Goal: Task Accomplishment & Management: Manage account settings

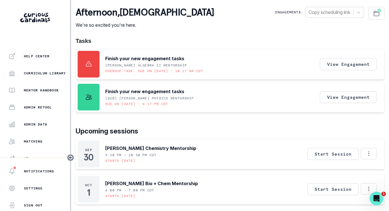
scroll to position [135, 0]
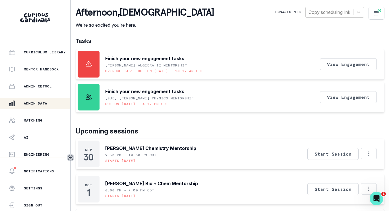
click at [44, 104] on p "Admin Data" at bounding box center [35, 103] width 23 height 5
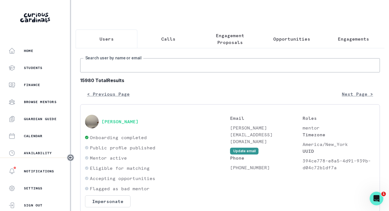
click at [125, 65] on input "Search user by name or email" at bounding box center [230, 65] width 300 height 14
type input "[PERSON_NAME]"
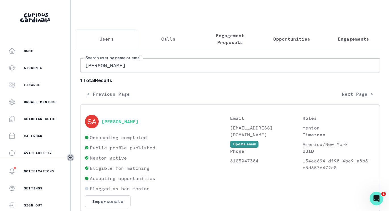
click at [107, 129] on div "[PERSON_NAME]" at bounding box center [157, 122] width 145 height 14
click at [108, 125] on button "[PERSON_NAME]" at bounding box center [120, 122] width 37 height 6
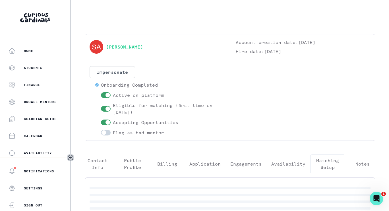
click at [327, 162] on p "Matching Setup" at bounding box center [327, 164] width 25 height 14
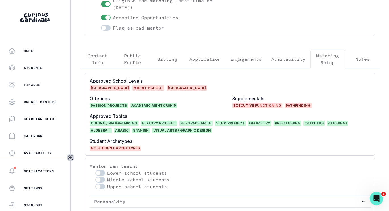
scroll to position [134, 0]
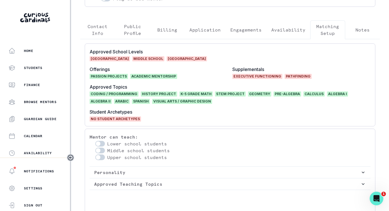
click at [97, 143] on span at bounding box center [98, 144] width 5 height 5
click at [95, 141] on input "checkbox" at bounding box center [95, 141] width 0 height 0
checkbox input "false"
click at [99, 152] on span at bounding box center [98, 151] width 5 height 5
click at [95, 148] on input "checkbox" at bounding box center [95, 148] width 0 height 0
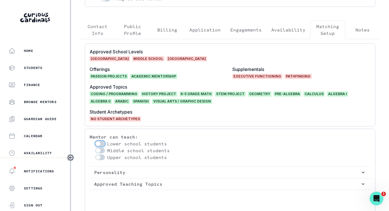
checkbox input "false"
checkbox input "true"
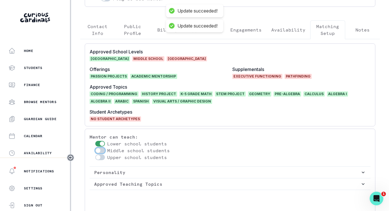
checkbox input "true"
click at [100, 156] on span at bounding box center [98, 157] width 5 height 5
click at [95, 155] on input "checkbox" at bounding box center [95, 155] width 0 height 0
checkbox input "true"
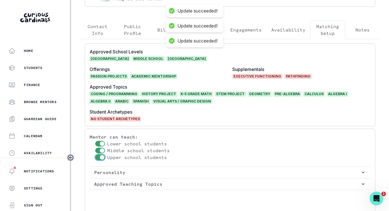
scroll to position [159, 0]
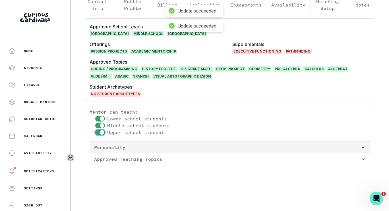
click at [144, 151] on button "Personality" at bounding box center [230, 147] width 281 height 11
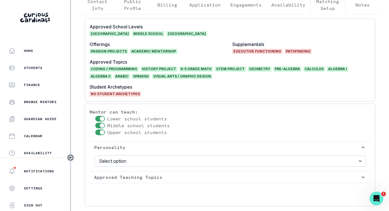
click at [145, 158] on select "Select option Camp Counselor Creative Leader Nerdy Social Butterfly Sporty" at bounding box center [230, 161] width 272 height 11
click at [128, 164] on select "Select option Camp Counselor Creative Leader Nerdy Social Butterfly Sporty" at bounding box center [230, 161] width 272 height 11
click at [260, 61] on p "Approved Topics" at bounding box center [230, 62] width 281 height 7
click at [257, 52] on span "Executive Functioning" at bounding box center [257, 51] width 50 height 5
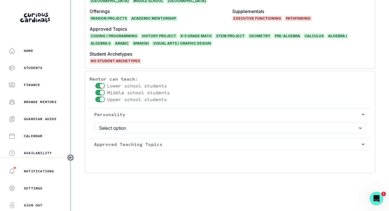
scroll to position [193, 0]
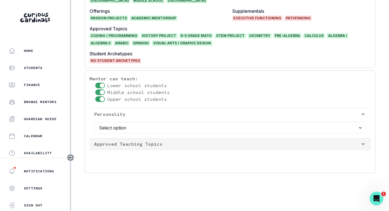
click at [144, 139] on button "Approved Teaching Topics" at bounding box center [230, 144] width 281 height 11
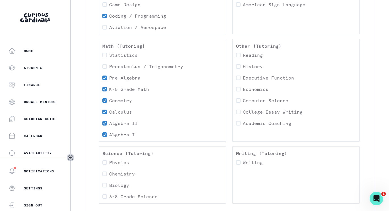
scroll to position [604, 0]
click at [237, 102] on span at bounding box center [238, 100] width 5 height 5
click at [236, 101] on input "Computer Science" at bounding box center [236, 100] width 0 height 0
checkbox input "true"
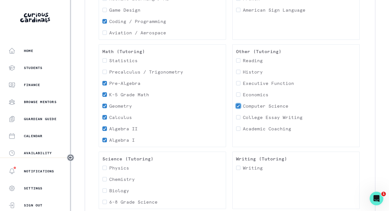
scroll to position [686, 0]
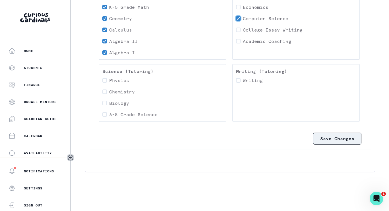
click at [323, 143] on button "Save Changes" at bounding box center [337, 139] width 48 height 12
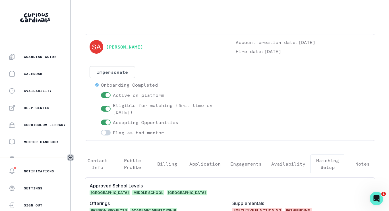
scroll to position [87, 0]
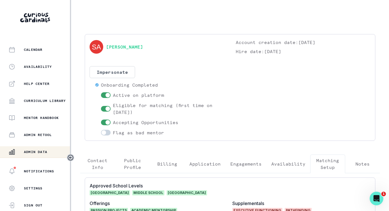
click at [32, 151] on p "Admin Data" at bounding box center [35, 152] width 23 height 5
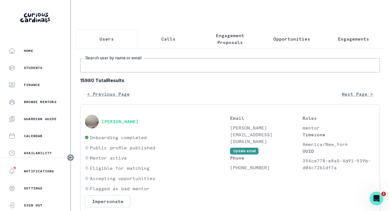
click at [145, 72] on input "Search user by name or email" at bounding box center [230, 65] width 300 height 14
type input "[PERSON_NAME]"
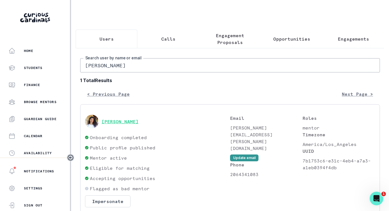
click at [111, 125] on button "[PERSON_NAME]" at bounding box center [120, 122] width 37 height 6
click at [130, 73] on input "[PERSON_NAME]" at bounding box center [230, 65] width 300 height 14
type input "s"
type input "[PERSON_NAME]"
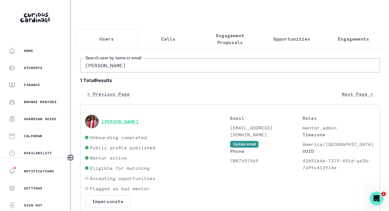
click at [118, 125] on button "[PERSON_NAME]" at bounding box center [120, 122] width 37 height 6
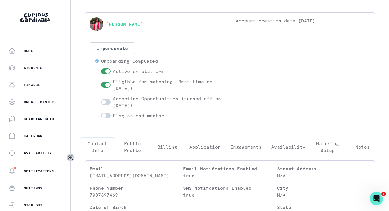
scroll to position [18, 0]
